Goal: Check status

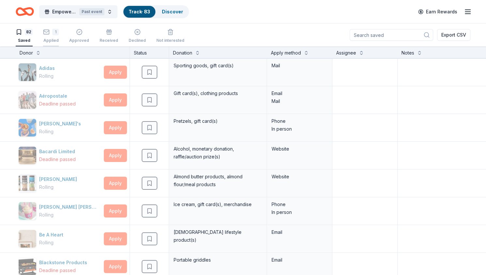
click at [51, 39] on div "Applied" at bounding box center [51, 40] width 16 height 5
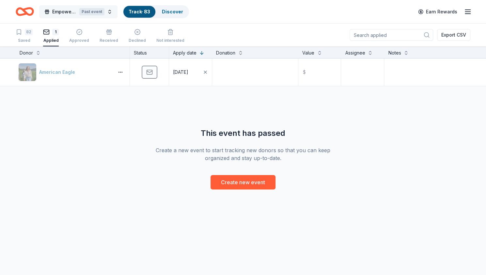
click at [61, 11] on span "Empower & Create Celebration" at bounding box center [64, 12] width 24 height 8
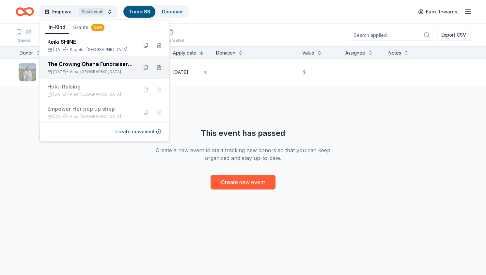
click at [78, 64] on div "The Growing Ohana Fundraiser Gala" at bounding box center [89, 64] width 85 height 8
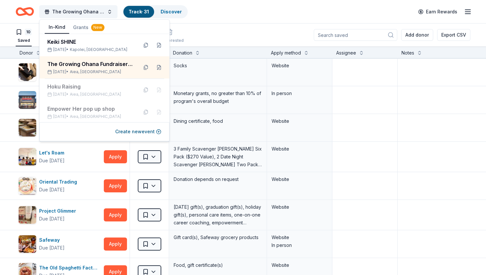
click at [218, 28] on div "10 Saved 21 Applied Approved Received Declined Not interested Add donor Export …" at bounding box center [243, 34] width 454 height 23
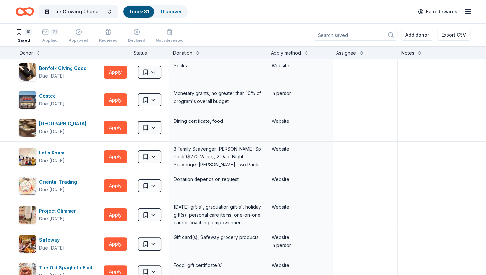
click at [50, 38] on div "Applied" at bounding box center [50, 40] width 16 height 5
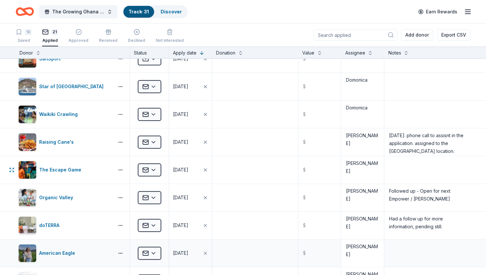
scroll to position [391, 0]
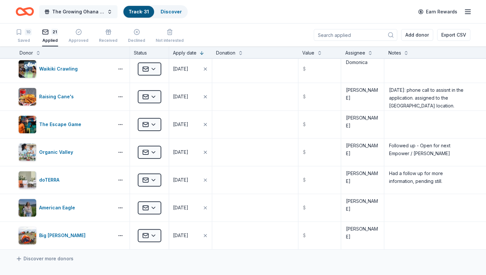
click at [85, 7] on button "The Growing Ohana Fundraiser Gala" at bounding box center [78, 11] width 78 height 13
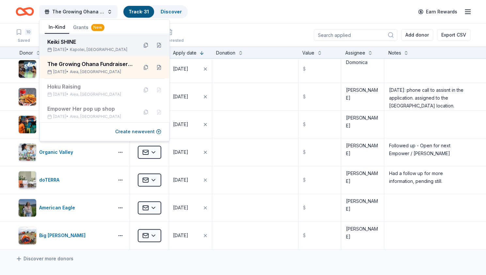
click at [69, 39] on div "Keiki SHINE" at bounding box center [89, 42] width 85 height 8
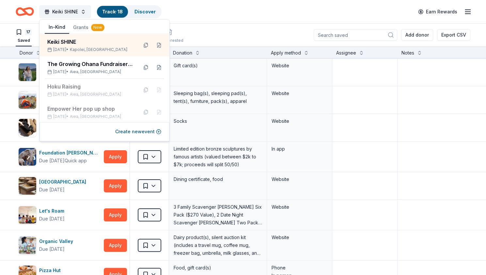
click at [256, 13] on div "Keiki SHINE Track · 18 Discover Earn Rewards" at bounding box center [243, 11] width 454 height 15
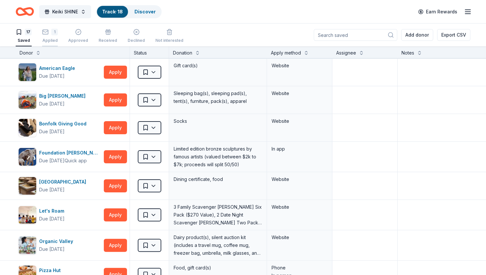
click at [51, 35] on div "1" at bounding box center [54, 32] width 7 height 7
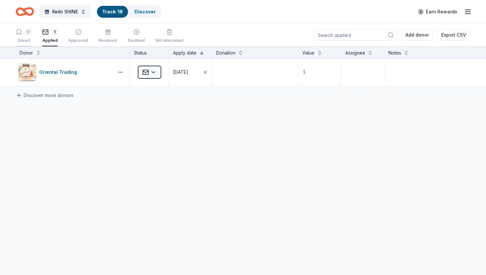
click at [23, 36] on div "17 Saved" at bounding box center [24, 36] width 16 height 14
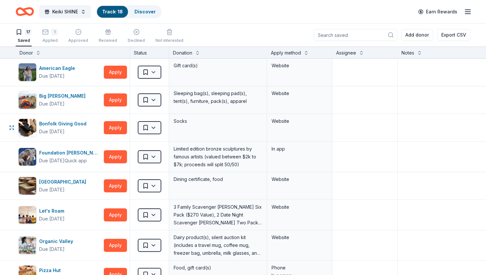
click at [157, 124] on html "Keiki SHINE Track · 18 Discover Earn Rewards 17 Saved 1 Applied Approved Receiv…" at bounding box center [243, 137] width 486 height 275
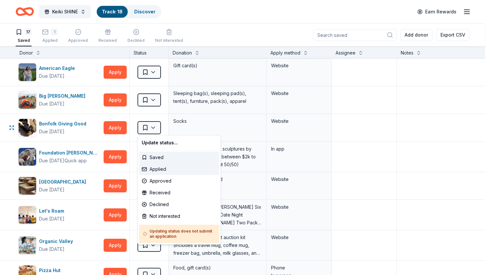
click at [160, 166] on div "Applied" at bounding box center [179, 169] width 80 height 12
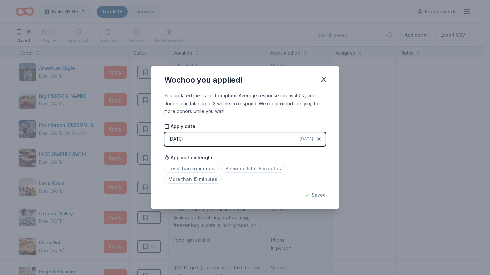
click at [216, 139] on button "[DATE] [DATE]" at bounding box center [245, 139] width 162 height 14
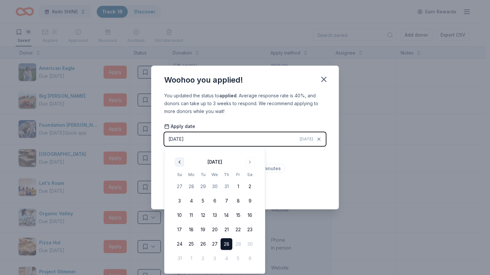
click at [180, 163] on button "Go to previous month" at bounding box center [179, 161] width 9 height 9
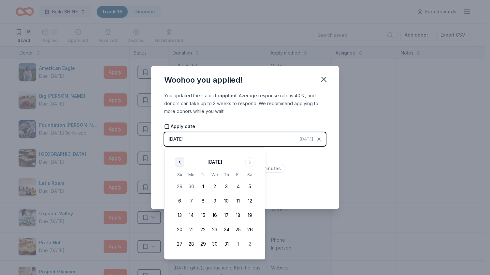
click at [180, 163] on button "Go to previous month" at bounding box center [179, 161] width 9 height 9
click at [249, 159] on button "Go to next month" at bounding box center [250, 161] width 9 height 9
click at [228, 202] on button "12" at bounding box center [227, 201] width 12 height 12
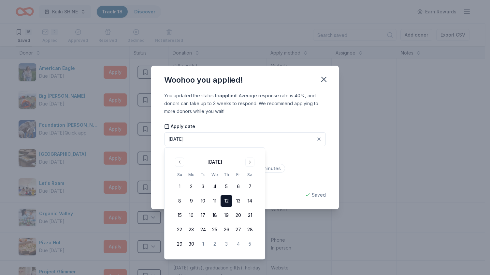
click at [314, 173] on div "Less than 5 minutes Between 5 to 15 minutes More than 15 minutes" at bounding box center [245, 175] width 162 height 22
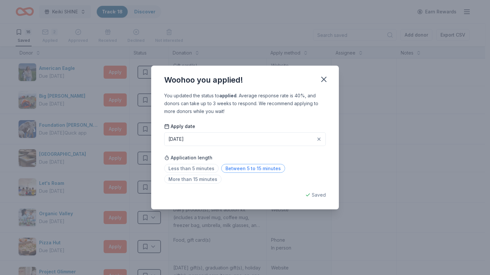
click at [268, 168] on span "Between 5 to 15 minutes" at bounding box center [253, 168] width 64 height 9
click at [325, 80] on icon "button" at bounding box center [324, 79] width 5 height 5
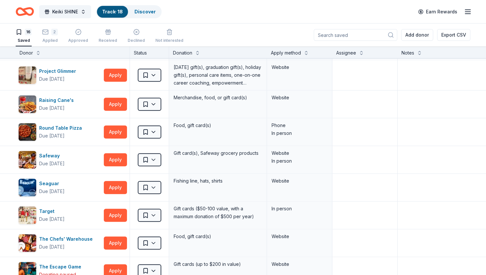
scroll to position [37, 0]
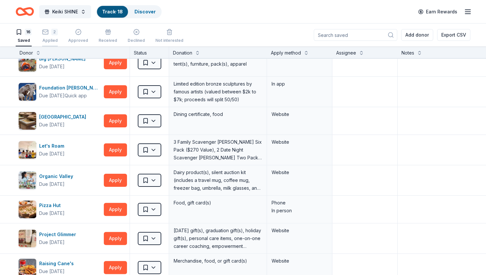
click at [46, 36] on div "2 Applied" at bounding box center [50, 32] width 16 height 14
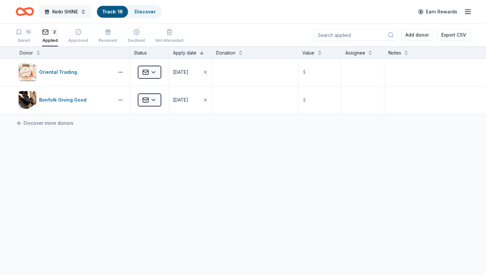
click at [81, 12] on button "Keiki SHINE" at bounding box center [65, 11] width 52 height 13
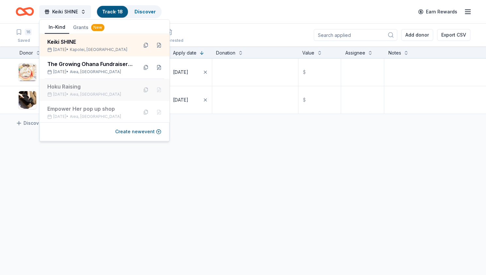
click at [83, 88] on div "Hoku Raising" at bounding box center [89, 87] width 85 height 8
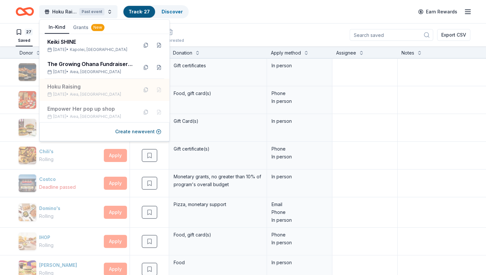
click at [232, 26] on div "27 Saved Applied Approved Received Declined Not interested Export CSV" at bounding box center [243, 34] width 454 height 23
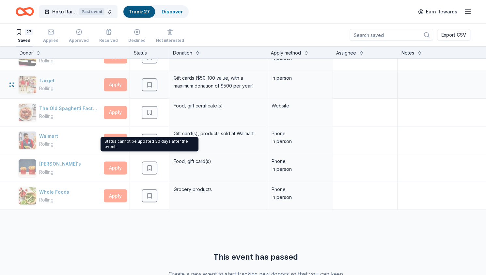
scroll to position [553, 0]
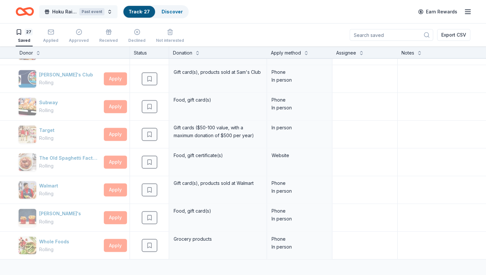
click at [67, 11] on span "Hoku Raising" at bounding box center [64, 12] width 24 height 8
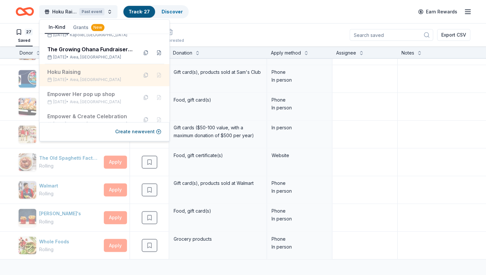
scroll to position [0, 0]
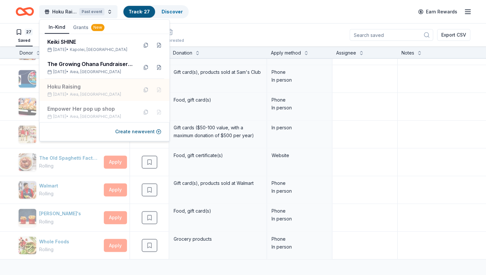
click at [217, 19] on div "Hoku Raising Past event Track · 27 Discover Earn Rewards" at bounding box center [243, 11] width 486 height 23
